Goal: Task Accomplishment & Management: Use online tool/utility

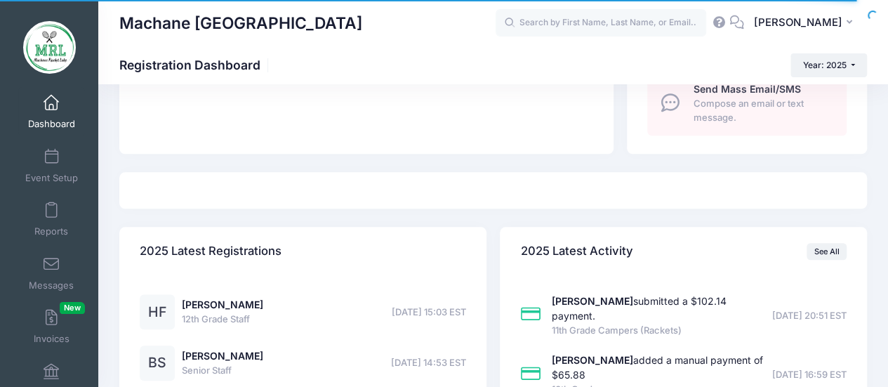
scroll to position [604, 0]
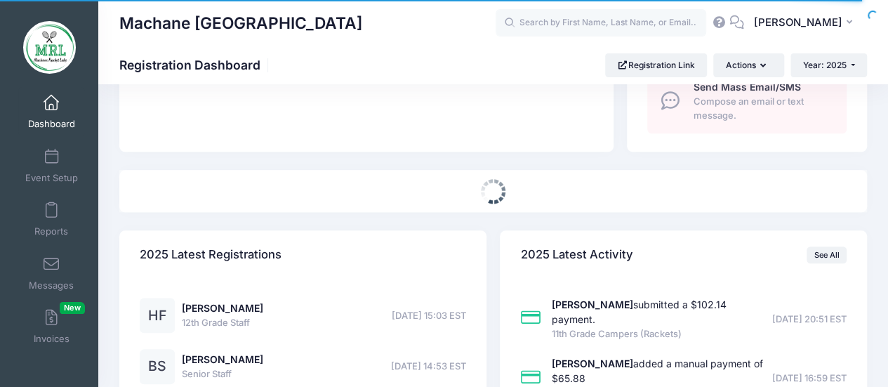
select select
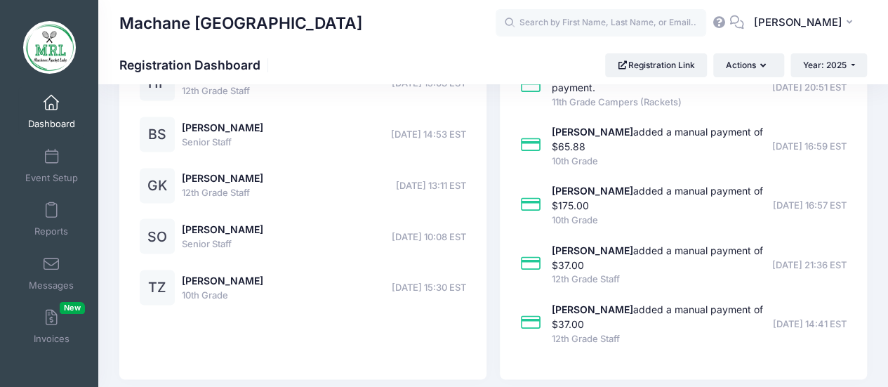
scroll to position [1271, 0]
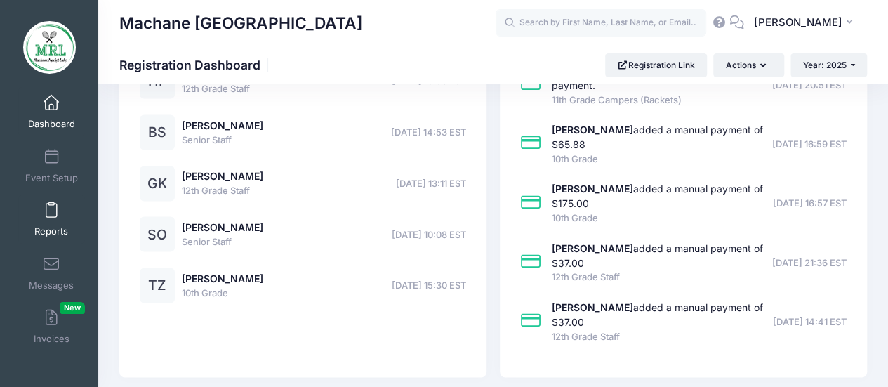
click at [51, 210] on span at bounding box center [51, 210] width 0 height 15
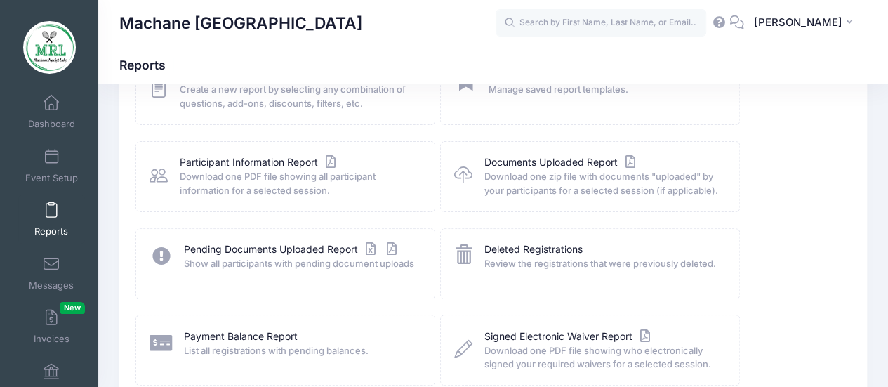
scroll to position [121, 0]
click at [232, 333] on link "Payment Balance Report" at bounding box center [241, 334] width 114 height 15
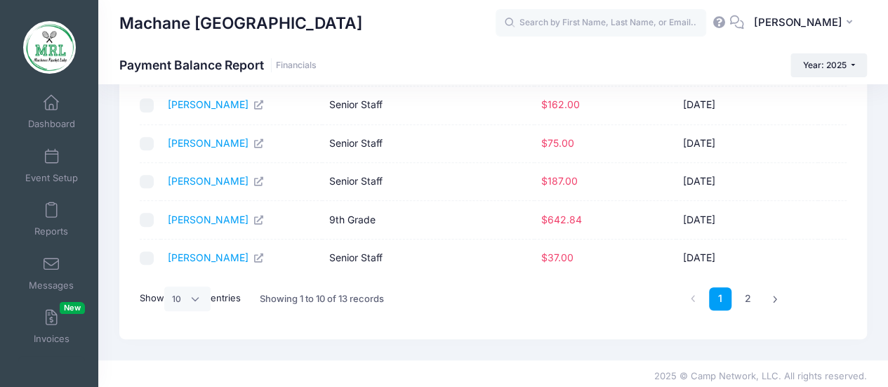
scroll to position [295, 0]
click at [199, 292] on select "All 10 25 50" at bounding box center [187, 298] width 46 height 24
select select "25"
click at [166, 310] on select "All 10 25 50" at bounding box center [187, 298] width 46 height 24
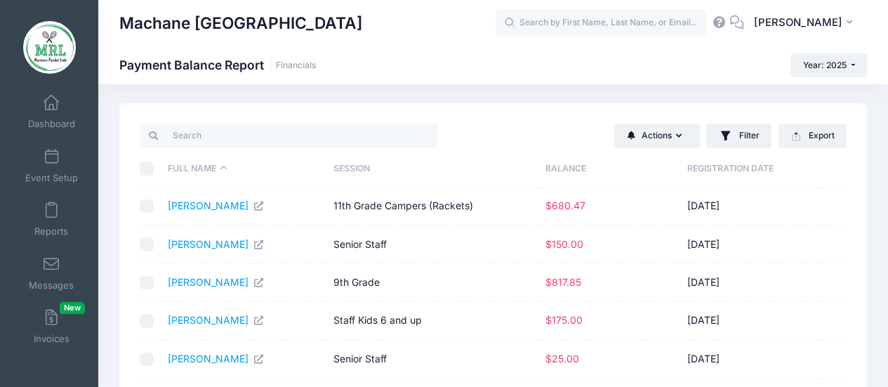
scroll to position [0, 0]
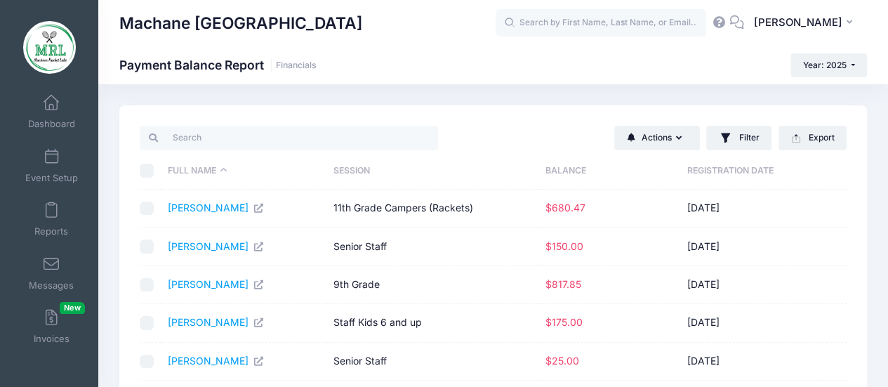
click at [562, 168] on th "Balance" at bounding box center [609, 170] width 142 height 37
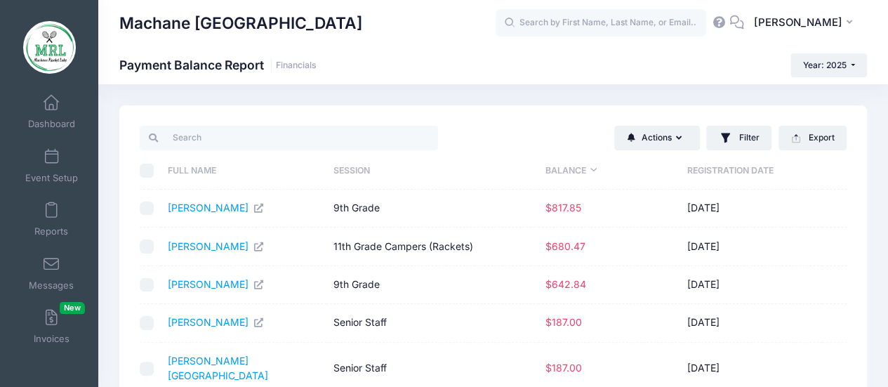
click at [566, 170] on th "Balance" at bounding box center [609, 170] width 142 height 37
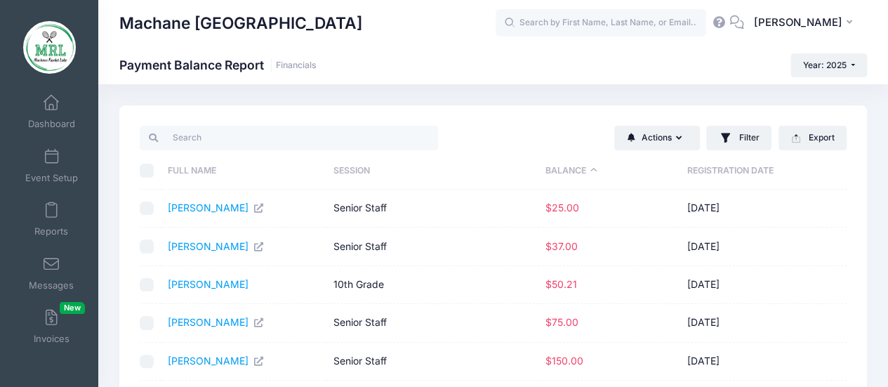
click at [566, 170] on th "Balance" at bounding box center [609, 170] width 142 height 37
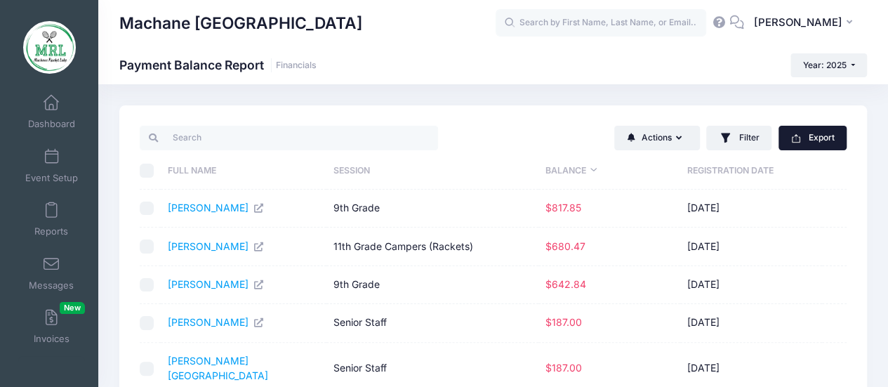
click at [799, 135] on icon "button" at bounding box center [795, 138] width 11 height 11
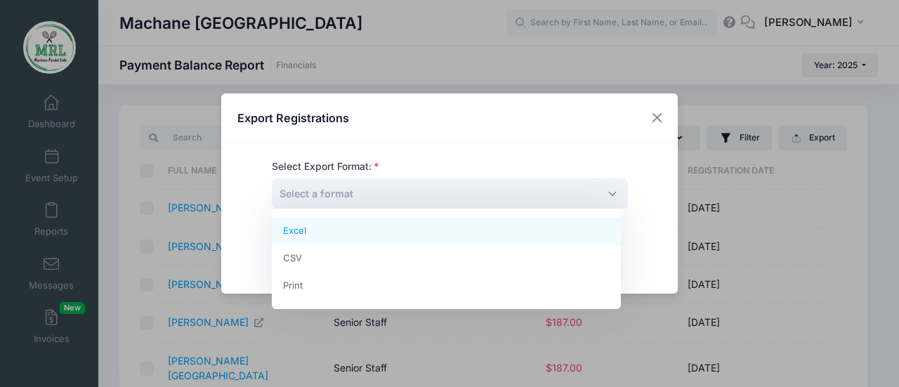
click at [608, 194] on span "Select a format" at bounding box center [450, 193] width 356 height 30
select select "excel"
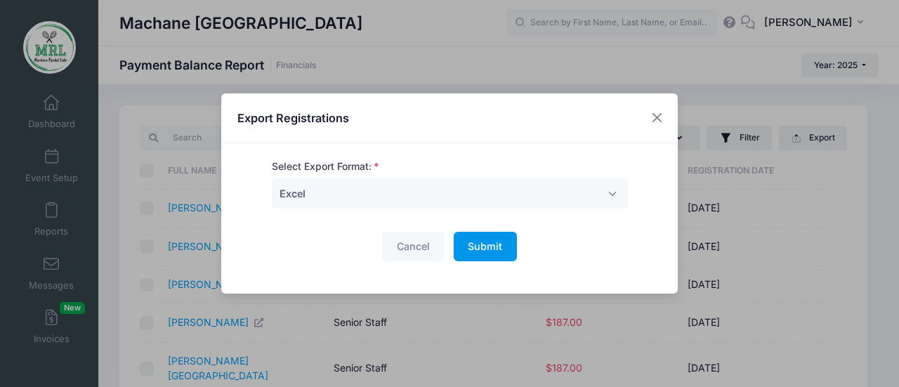
click at [480, 248] on span "Submit" at bounding box center [485, 246] width 34 height 12
